Goal: Task Accomplishment & Management: Use online tool/utility

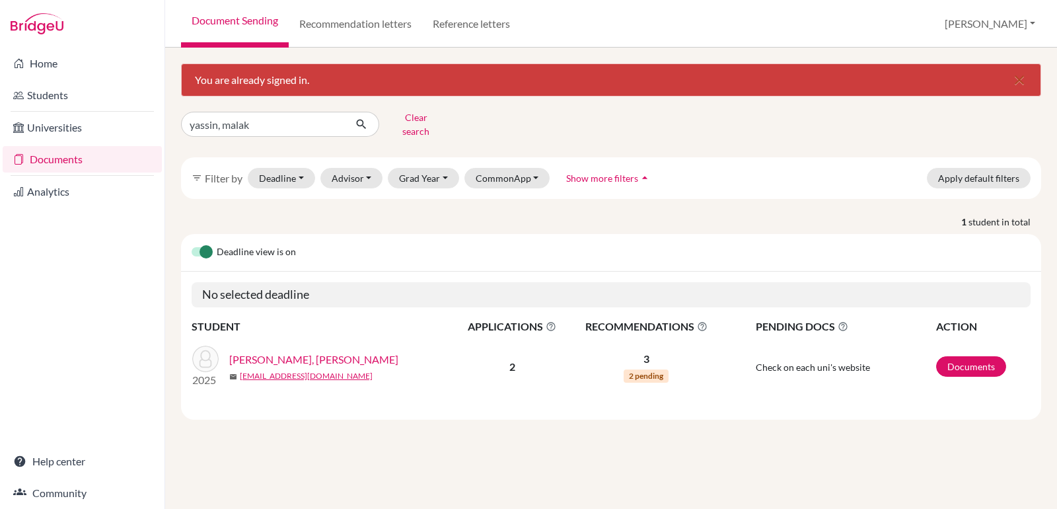
click at [248, 116] on input "yassin, malak" at bounding box center [263, 124] width 164 height 25
type input "othman"
click button "submit" at bounding box center [361, 124] width 35 height 25
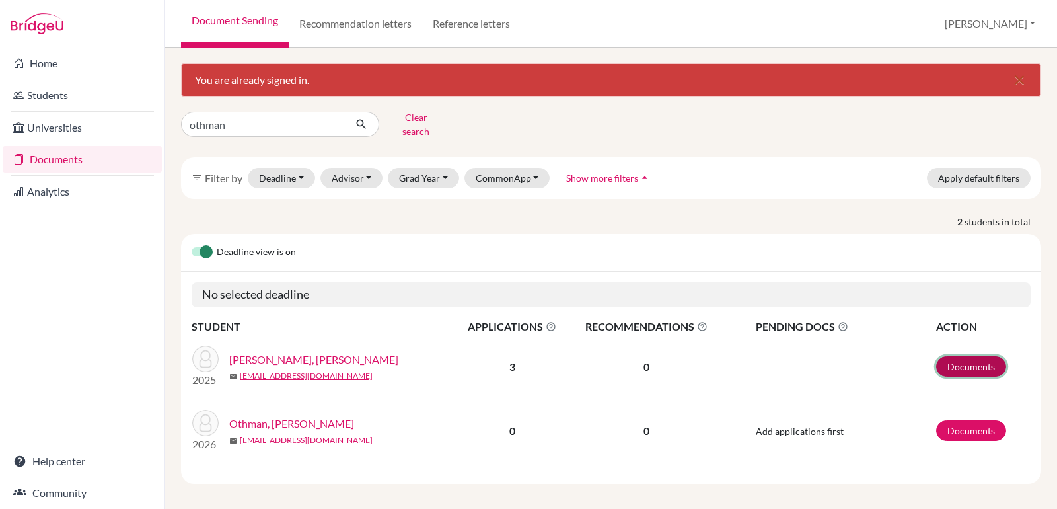
click at [965, 358] on link "Documents" at bounding box center [971, 366] width 70 height 20
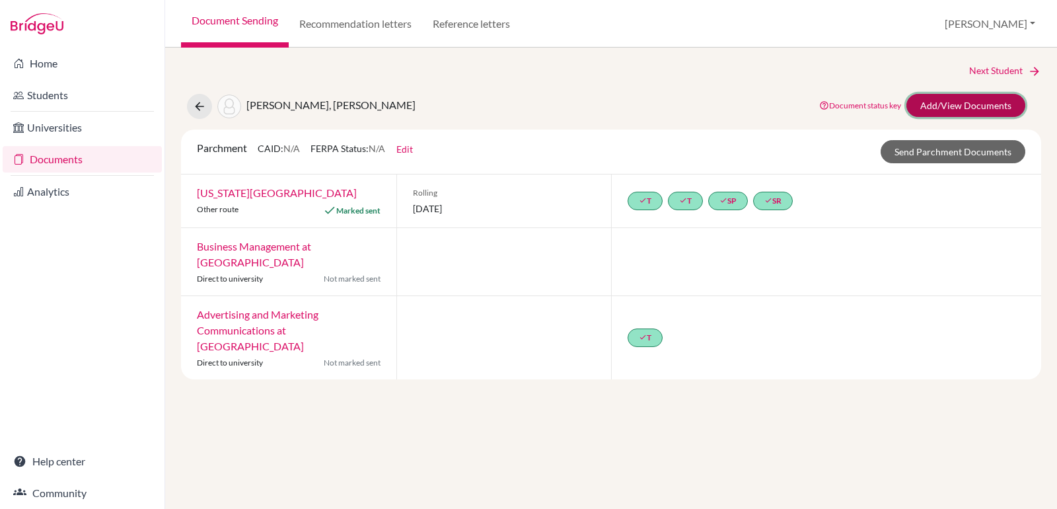
click at [984, 94] on link "Add/View Documents" at bounding box center [966, 105] width 119 height 23
